Goal: Task Accomplishment & Management: Use online tool/utility

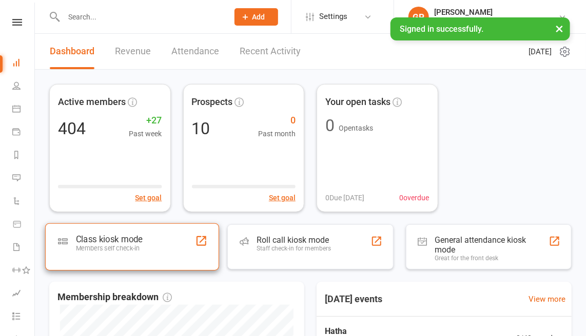
click at [98, 245] on div "Members self check-in" at bounding box center [109, 249] width 67 height 8
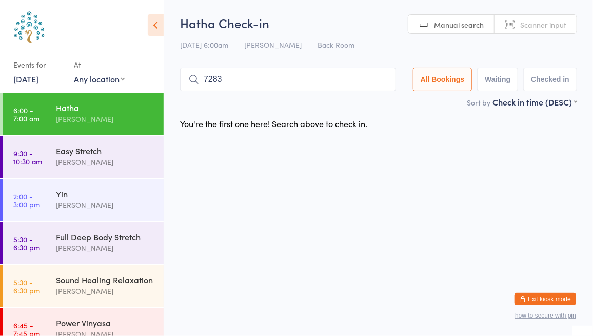
type input "7283"
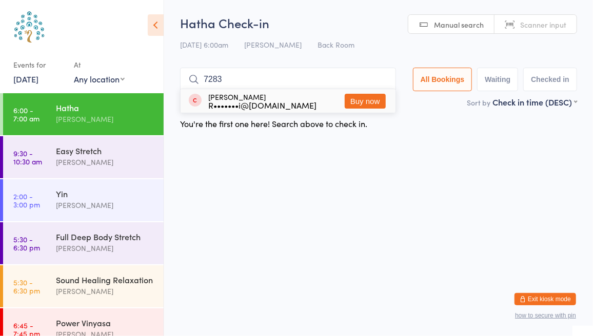
click at [384, 79] on input "7283" at bounding box center [288, 80] width 216 height 24
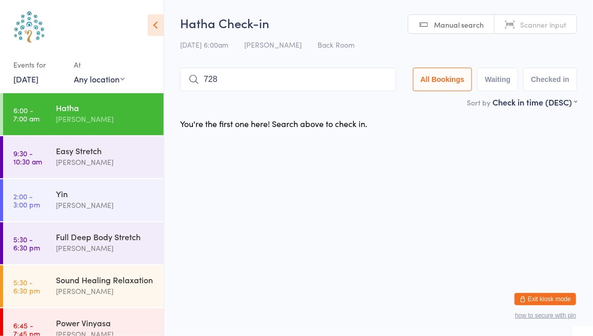
type input "7283"
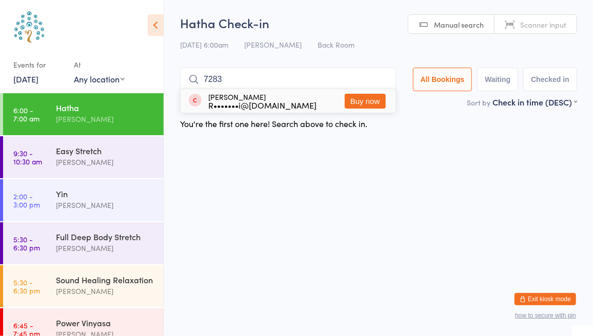
click at [383, 84] on input "7283" at bounding box center [288, 80] width 216 height 24
click at [377, 104] on button "Buy now" at bounding box center [365, 101] width 41 height 15
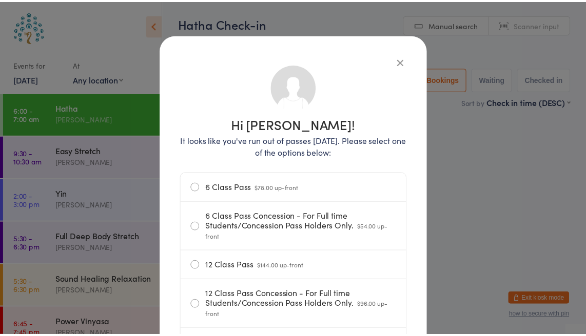
scroll to position [18, 0]
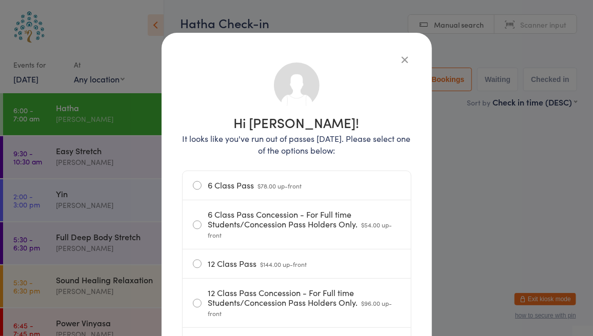
click at [400, 59] on icon "button" at bounding box center [405, 59] width 11 height 11
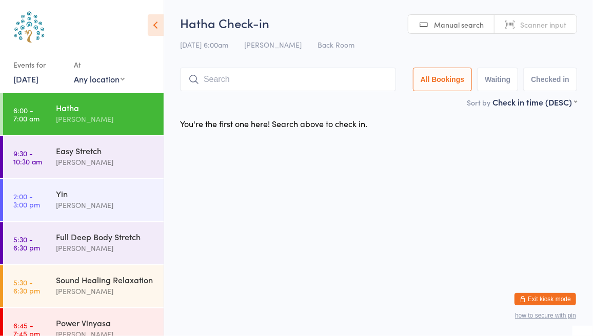
click at [540, 32] on link "Scanner input" at bounding box center [535, 24] width 82 height 19
type input "7669"
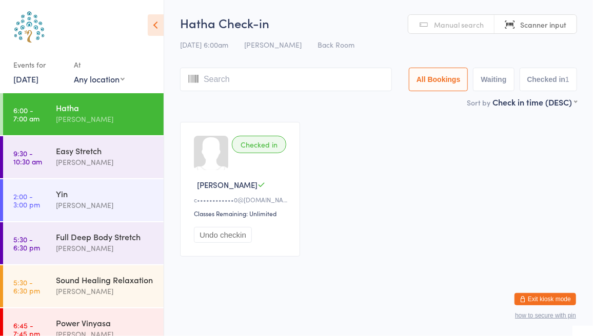
click at [467, 28] on span "Manual search" at bounding box center [459, 24] width 50 height 10
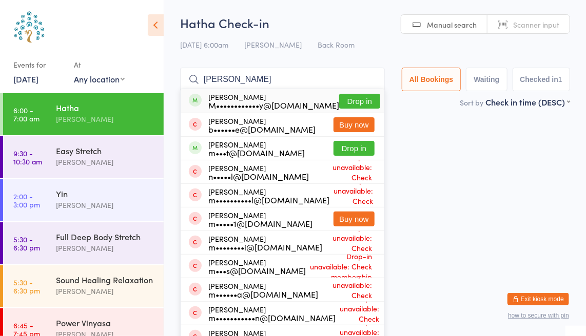
type input "[PERSON_NAME]"
click at [364, 101] on button "Drop in" at bounding box center [359, 101] width 41 height 15
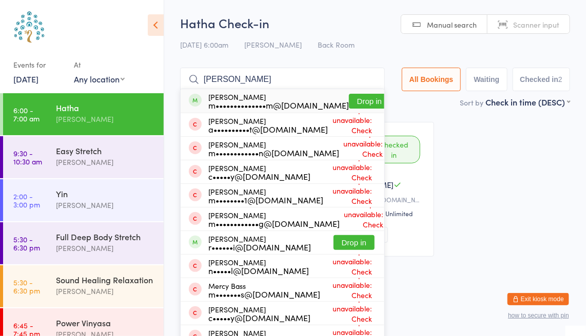
type input "[PERSON_NAME]"
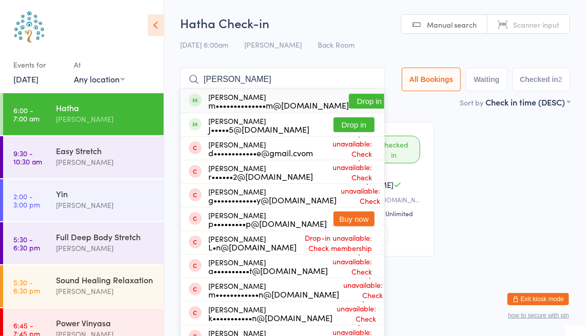
click at [351, 100] on button "Drop in" at bounding box center [369, 101] width 41 height 15
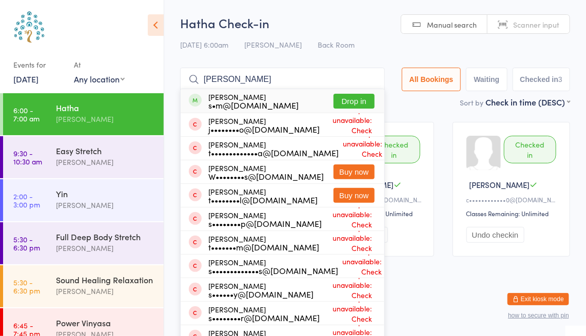
type input "[PERSON_NAME]"
click at [351, 105] on button "Drop in" at bounding box center [353, 101] width 41 height 15
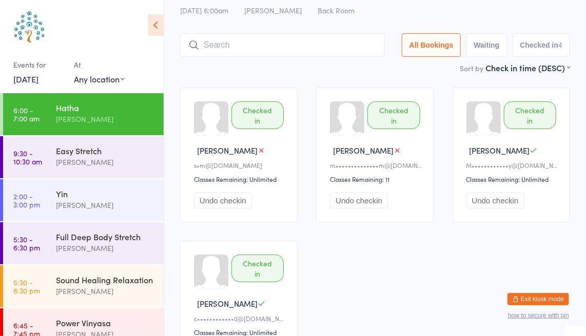
scroll to position [0, 0]
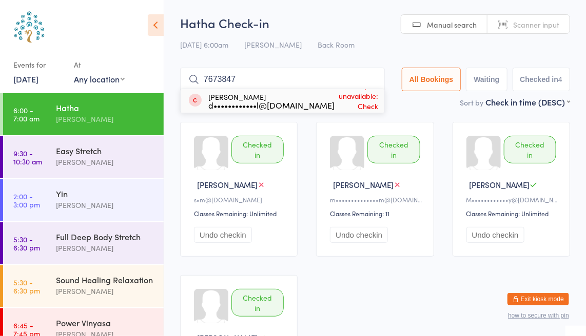
type input "76738479"
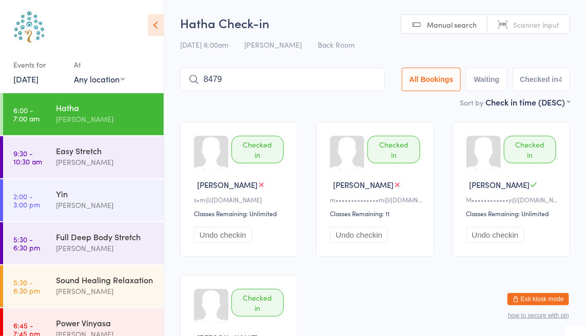
type input "8479"
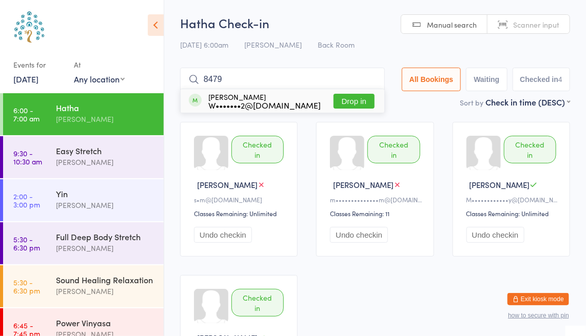
click at [362, 103] on button "Drop in" at bounding box center [353, 101] width 41 height 15
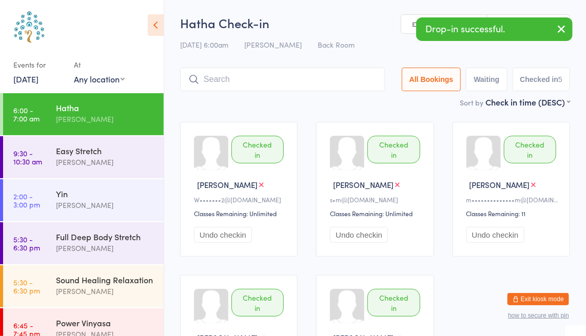
click at [564, 27] on icon "button" at bounding box center [561, 29] width 12 height 13
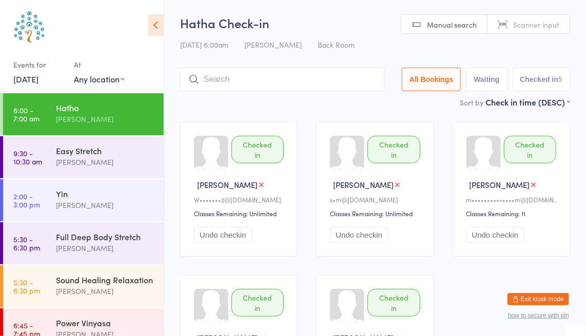
click at [250, 79] on input "search" at bounding box center [282, 80] width 205 height 24
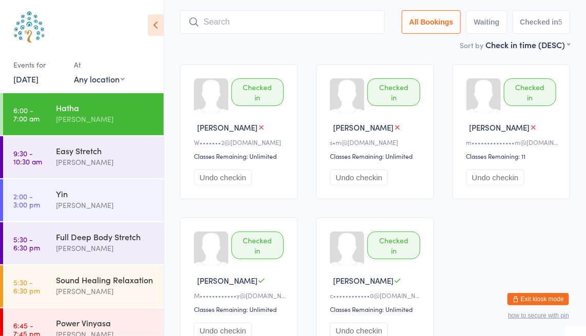
scroll to position [68, 0]
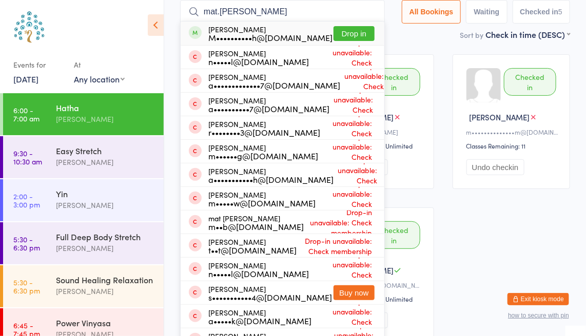
type input "mat.[PERSON_NAME]"
click at [352, 36] on button "Drop in" at bounding box center [353, 33] width 41 height 15
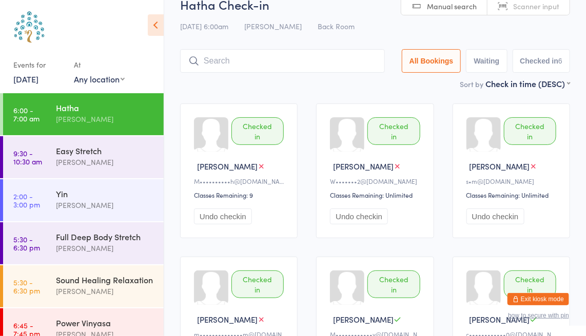
scroll to position [19, 0]
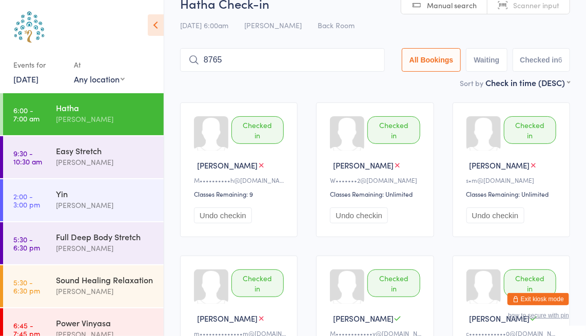
type input "8765"
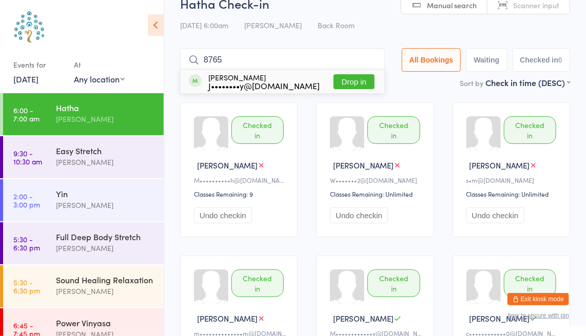
click at [364, 76] on button "Drop in" at bounding box center [353, 81] width 41 height 15
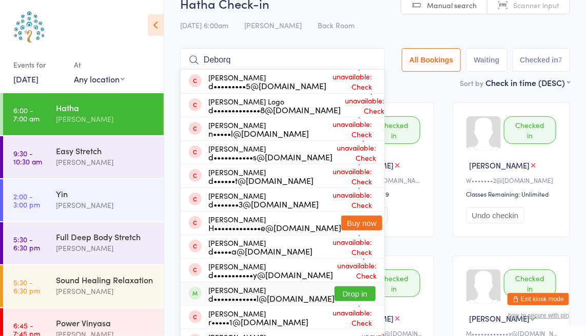
type input "Deborq"
click at [360, 296] on button "Drop in" at bounding box center [354, 294] width 41 height 15
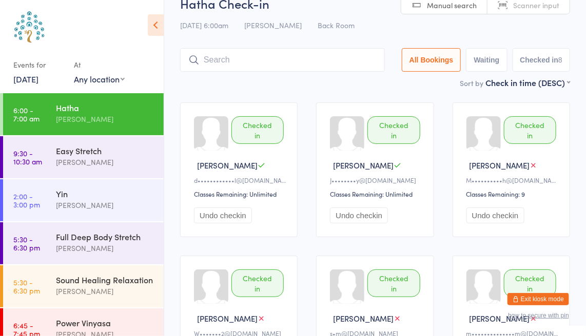
click at [564, 29] on div "[DATE] 6:00am [PERSON_NAME] Back Room" at bounding box center [375, 25] width 390 height 17
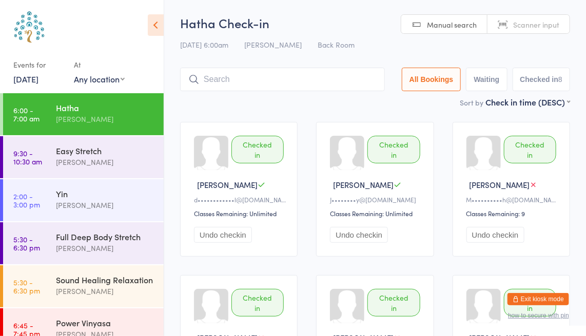
click at [538, 25] on span "Scanner input" at bounding box center [536, 24] width 46 height 10
click at [450, 26] on span "Manual search" at bounding box center [452, 24] width 50 height 10
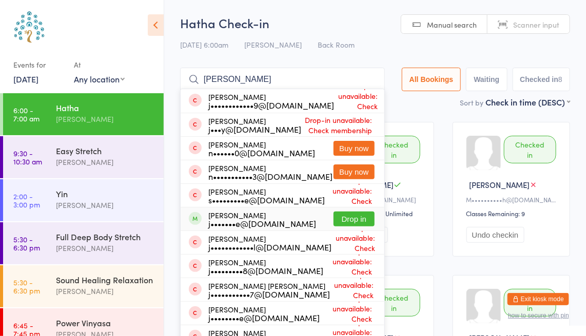
type input "[PERSON_NAME]"
click at [360, 221] on button "Drop in" at bounding box center [353, 219] width 41 height 15
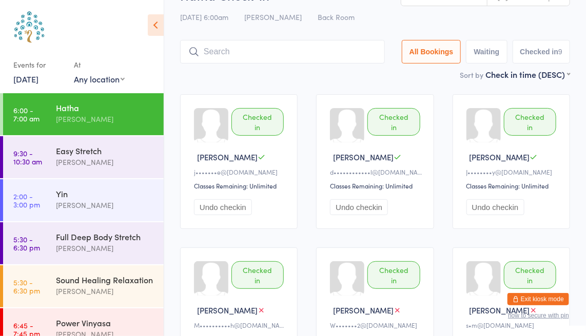
scroll to position [27, 0]
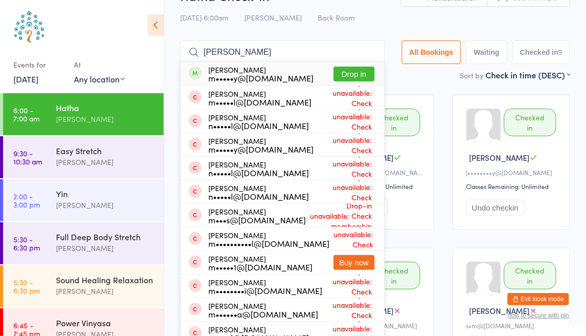
type input "[PERSON_NAME]"
click at [357, 68] on button "Drop in" at bounding box center [353, 74] width 41 height 15
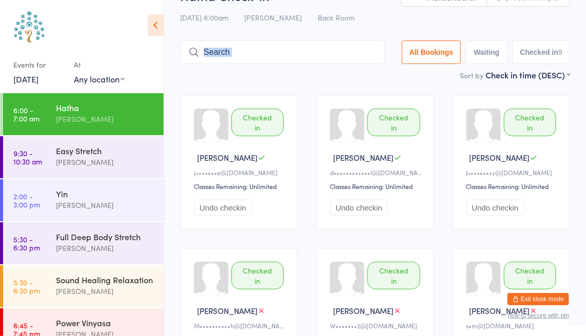
click at [357, 68] on div "Hatha Check-in [DATE] 6:00am [PERSON_NAME] Back Room Manual search Scanner inpu…" at bounding box center [375, 28] width 390 height 82
